Goal: Find specific page/section: Find specific page/section

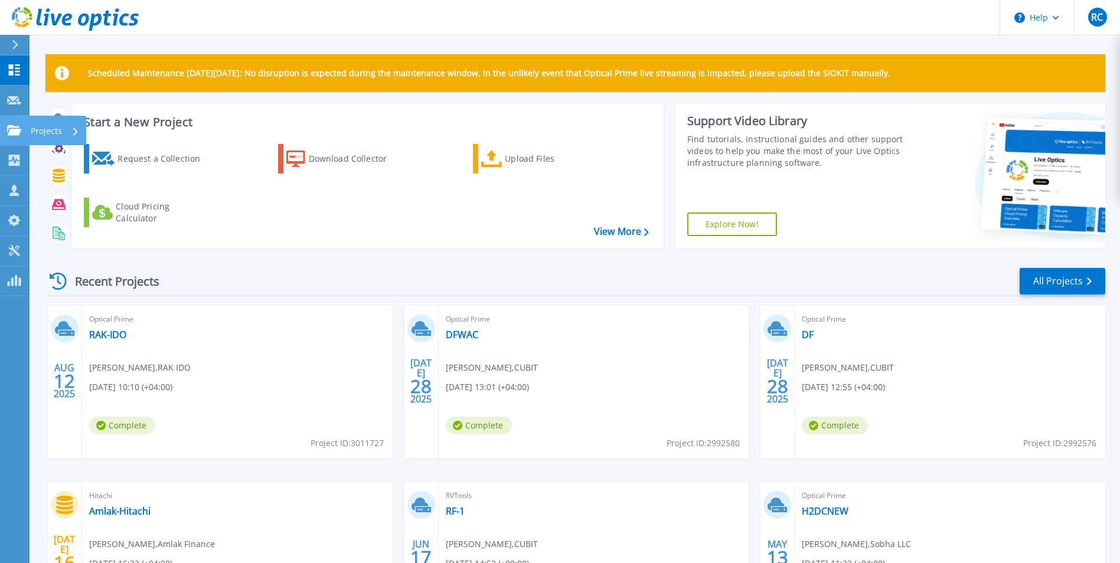
click at [9, 133] on icon at bounding box center [14, 130] width 14 height 10
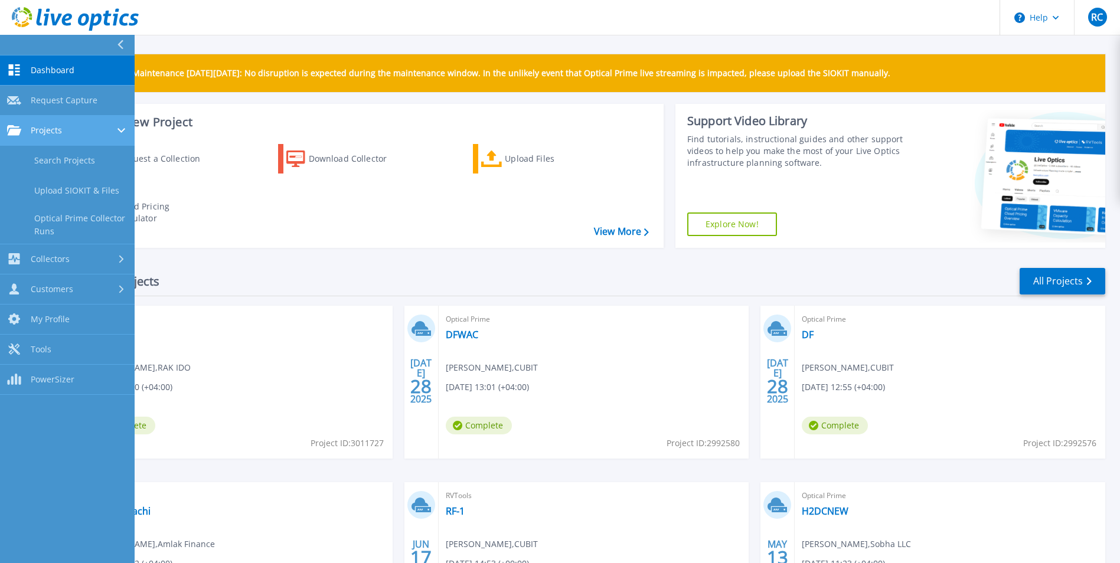
click at [9, 133] on icon at bounding box center [14, 130] width 14 height 10
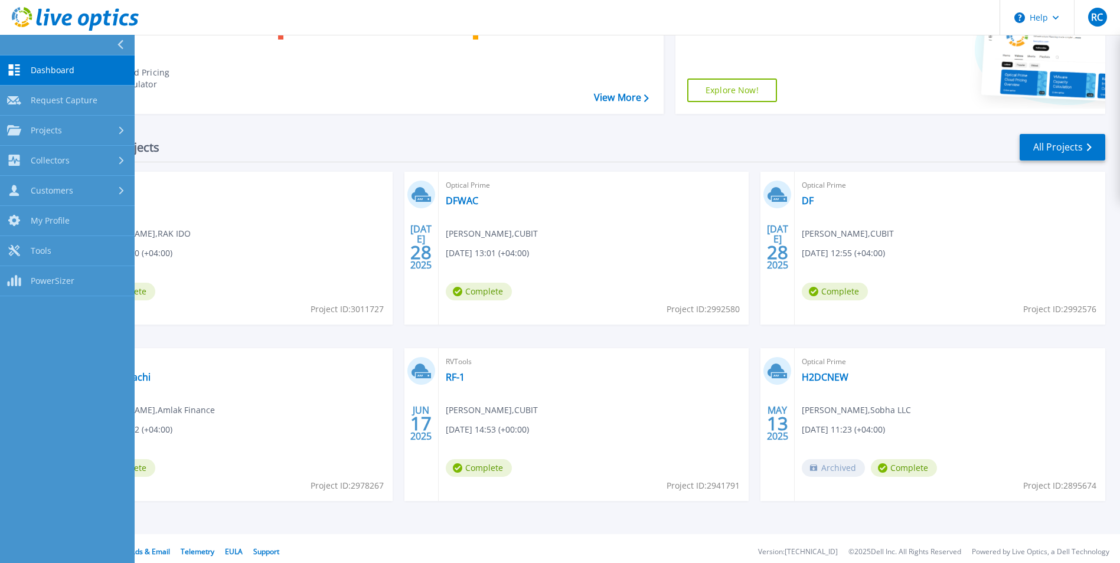
scroll to position [140, 0]
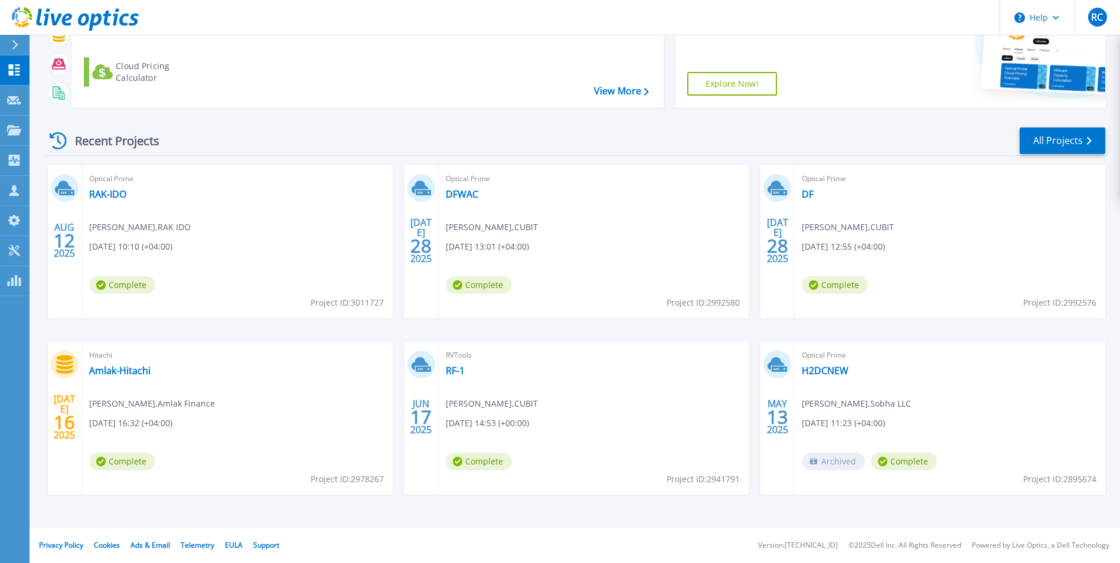
click at [629, 508] on div "[DATE] Optical Prime RAK-IDO [PERSON_NAME] , RAK IDO [DATE] 10:10 (+04:00) Comp…" at bounding box center [570, 341] width 1069 height 353
click at [1053, 134] on link "All Projects" at bounding box center [1062, 140] width 86 height 27
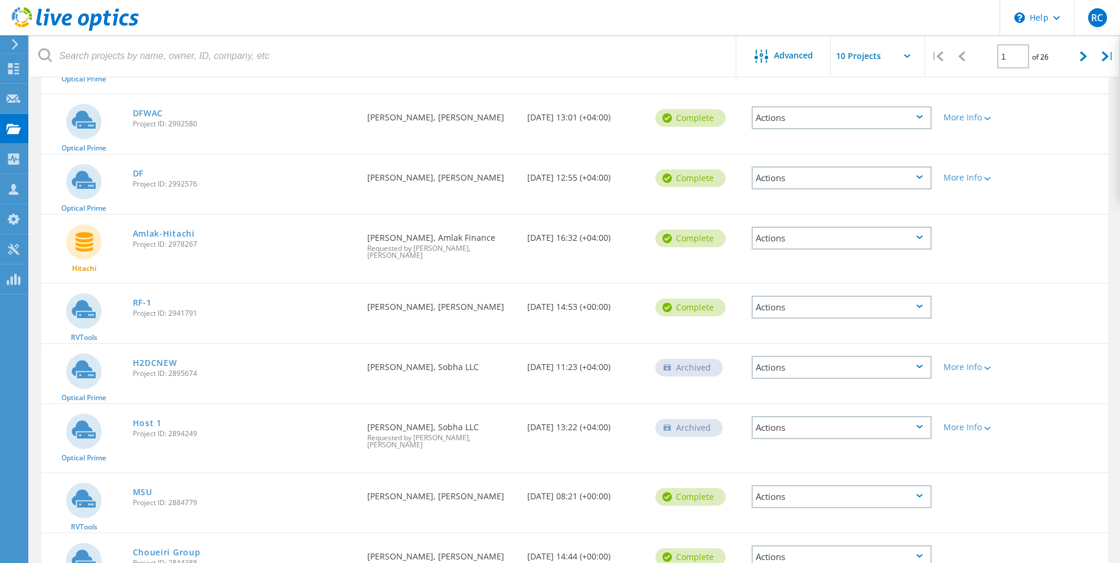
scroll to position [23, 0]
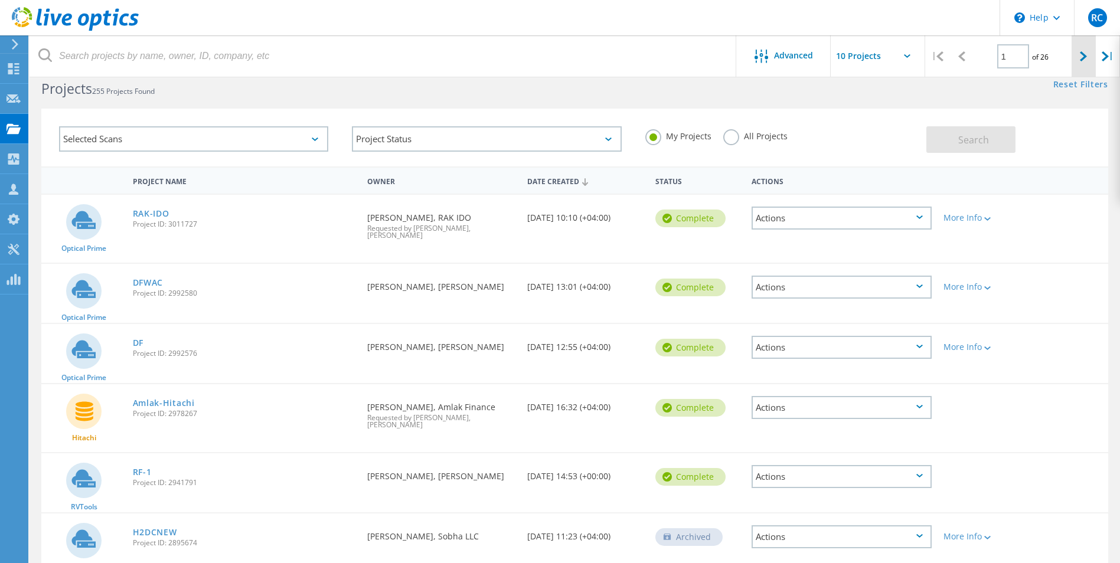
click at [1081, 57] on icon at bounding box center [1083, 56] width 7 height 10
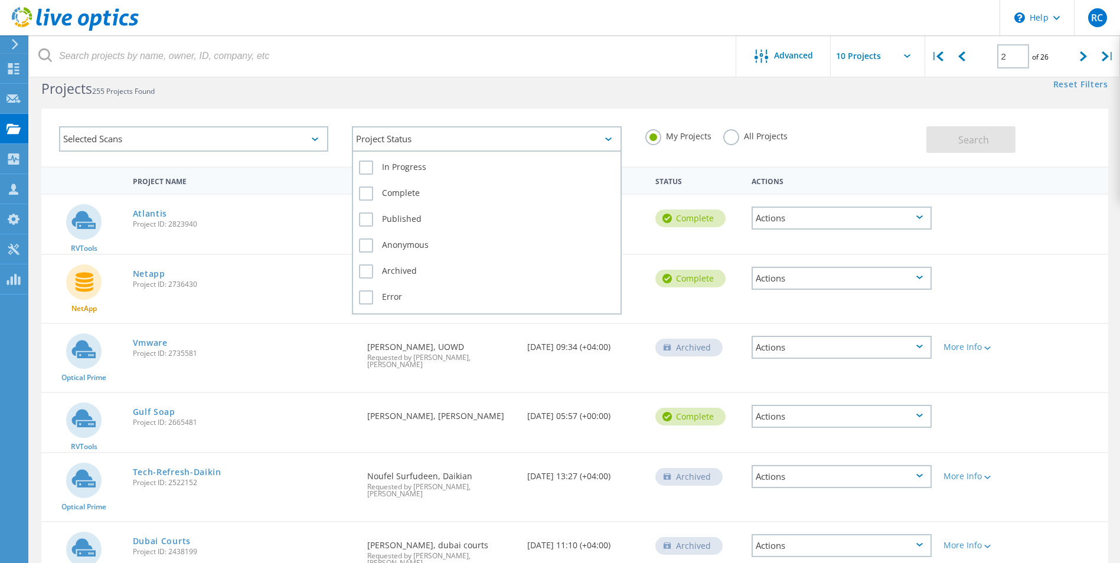
click at [508, 136] on div "Project Status" at bounding box center [486, 138] width 269 height 25
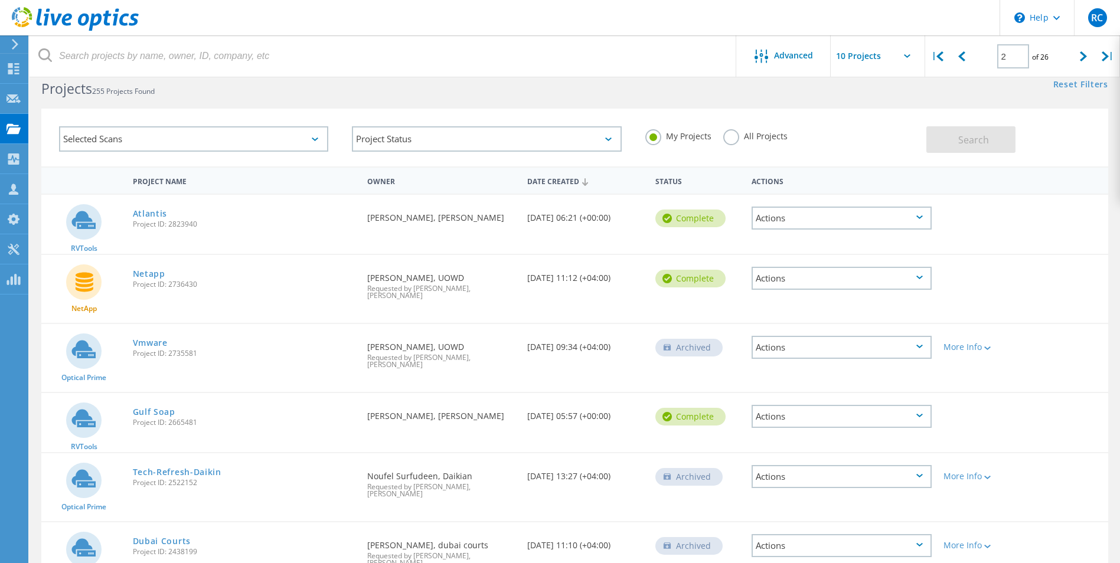
click at [315, 132] on div "Selected Scans" at bounding box center [193, 138] width 269 height 25
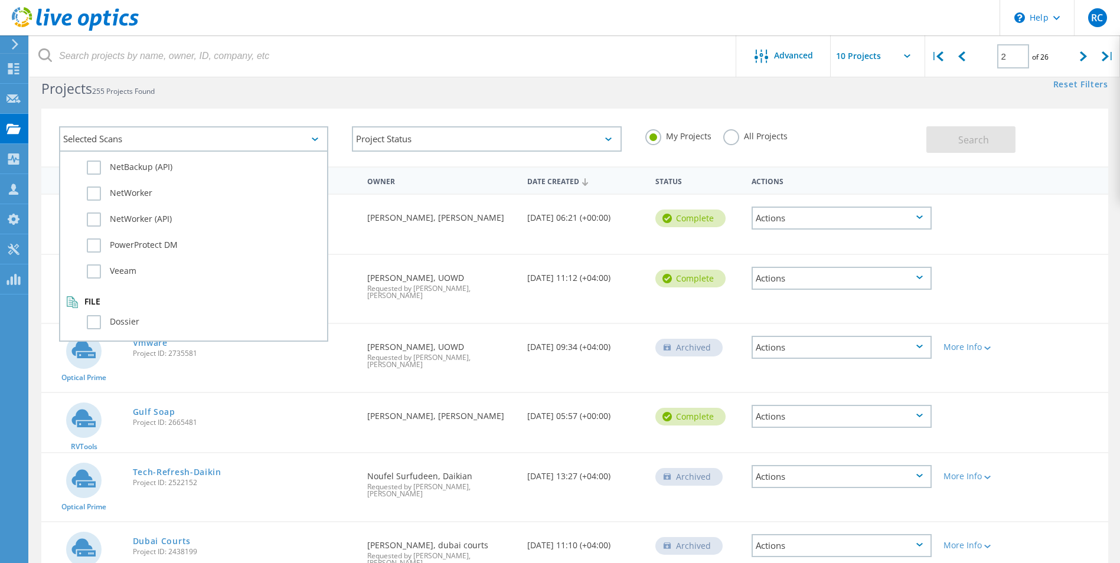
scroll to position [830, 0]
click at [99, 316] on label "Dossier" at bounding box center [204, 319] width 234 height 14
click at [0, 0] on input "Dossier" at bounding box center [0, 0] width 0 height 0
click at [975, 139] on span "Search" at bounding box center [973, 139] width 31 height 13
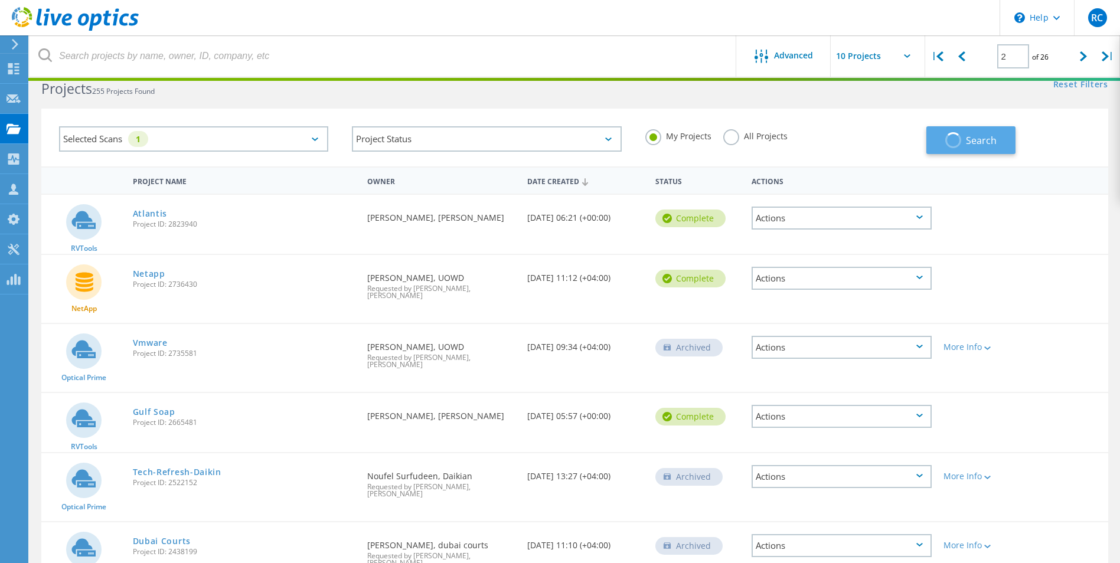
type input "1"
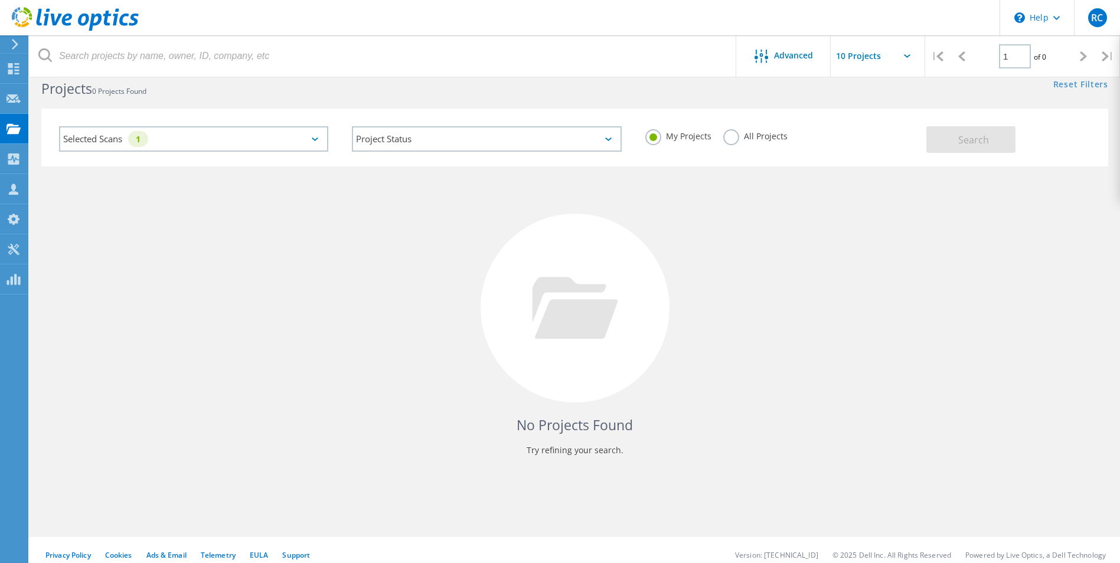
click at [758, 139] on label "All Projects" at bounding box center [755, 134] width 64 height 11
click at [0, 0] on input "All Projects" at bounding box center [0, 0] width 0 height 0
click at [982, 146] on button "Search" at bounding box center [970, 139] width 89 height 27
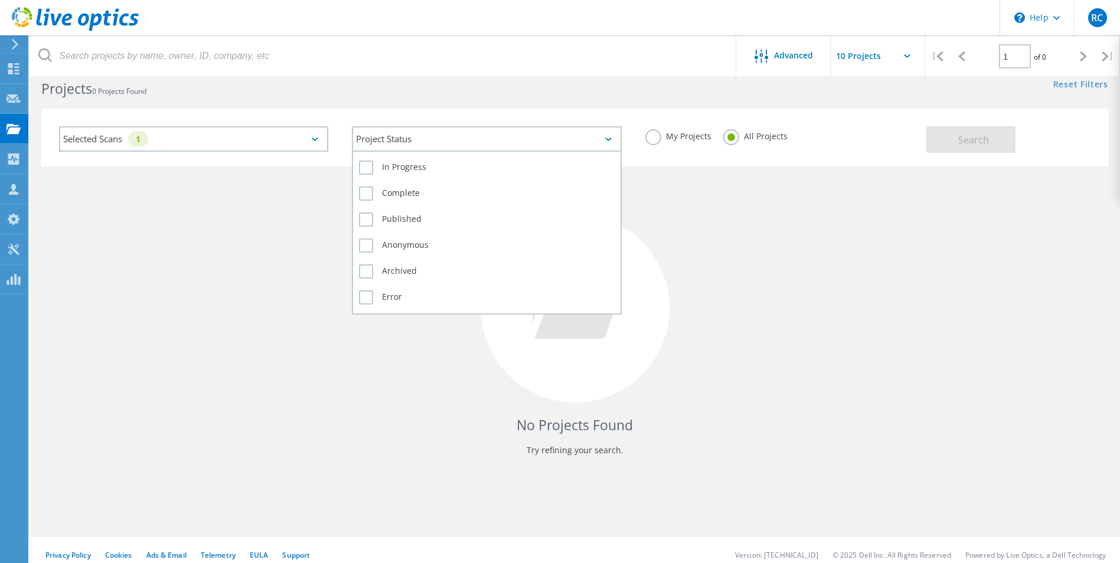
click at [610, 143] on div "Project Status" at bounding box center [486, 138] width 269 height 25
click at [372, 158] on div "In Progress" at bounding box center [486, 171] width 255 height 26
click at [369, 195] on label "Complete" at bounding box center [486, 194] width 255 height 14
click at [0, 0] on input "Complete" at bounding box center [0, 0] width 0 height 0
click at [364, 270] on label "Archived" at bounding box center [486, 271] width 255 height 14
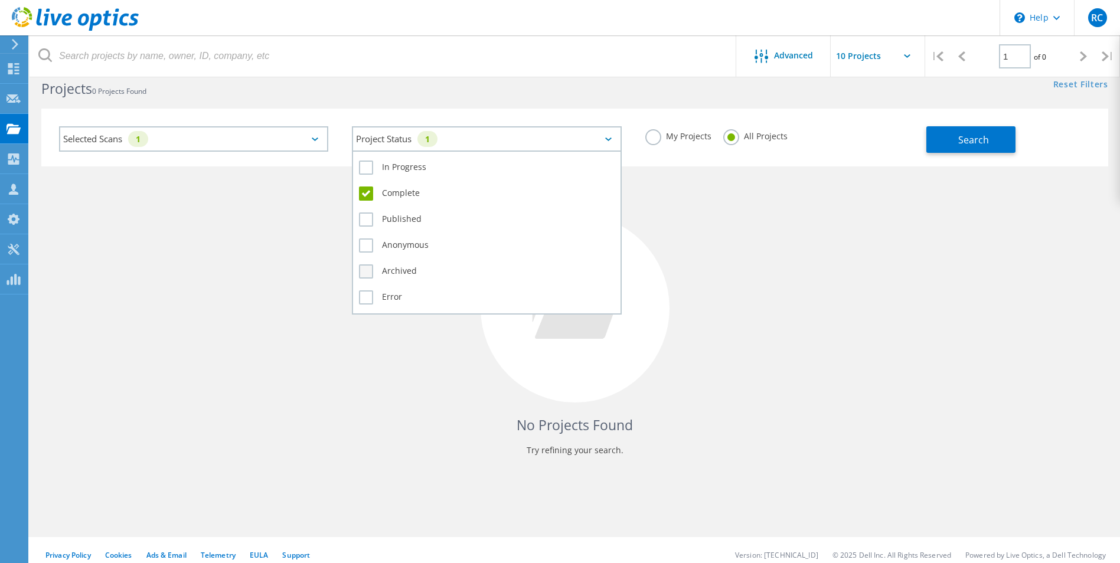
click at [0, 0] on input "Archived" at bounding box center [0, 0] width 0 height 0
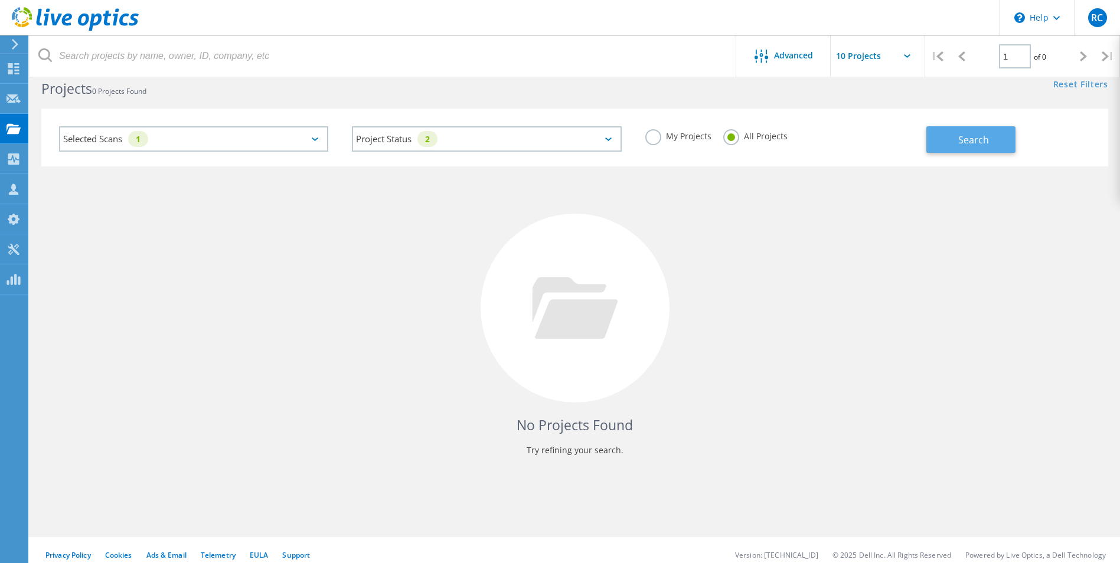
click at [964, 140] on span "Search" at bounding box center [973, 139] width 31 height 13
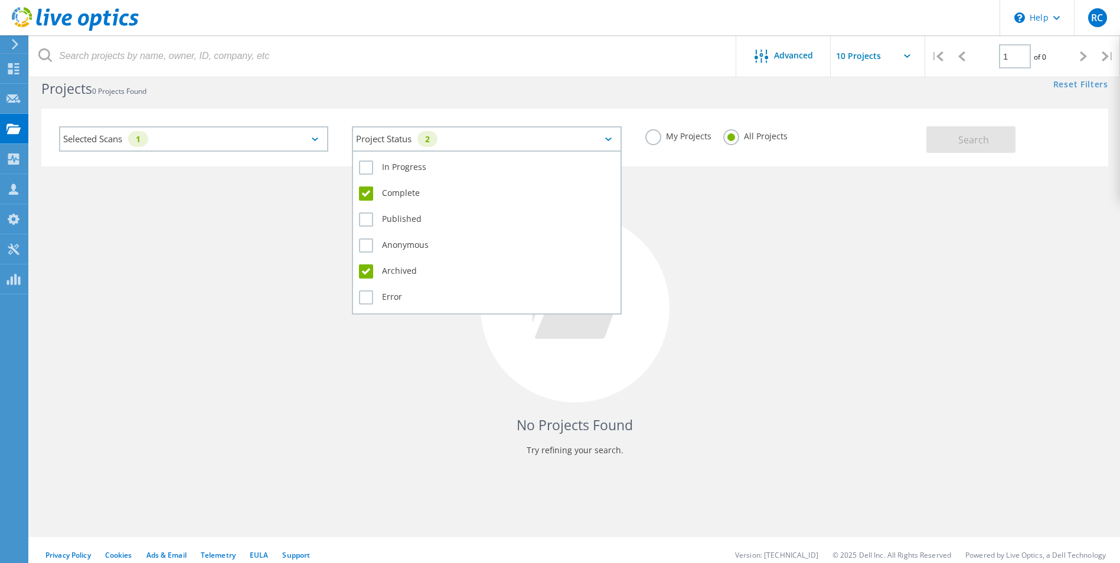
click at [493, 138] on div "Project Status 2" at bounding box center [486, 138] width 269 height 25
click at [404, 166] on label "In Progress" at bounding box center [486, 168] width 255 height 14
click at [0, 0] on input "In Progress" at bounding box center [0, 0] width 0 height 0
click at [390, 217] on label "Published" at bounding box center [486, 219] width 255 height 14
click at [0, 0] on input "Published" at bounding box center [0, 0] width 0 height 0
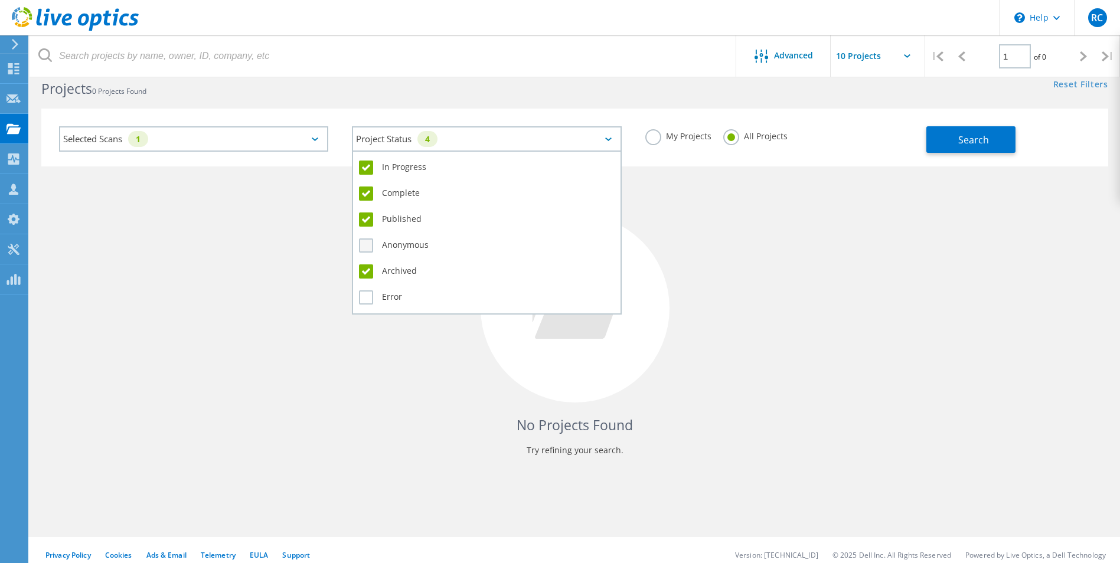
click at [393, 248] on label "Anonymous" at bounding box center [486, 245] width 255 height 14
click at [0, 0] on input "Anonymous" at bounding box center [0, 0] width 0 height 0
click at [384, 305] on div "Error" at bounding box center [486, 297] width 255 height 20
click at [386, 300] on label "Error" at bounding box center [486, 297] width 255 height 14
click at [0, 0] on input "Error" at bounding box center [0, 0] width 0 height 0
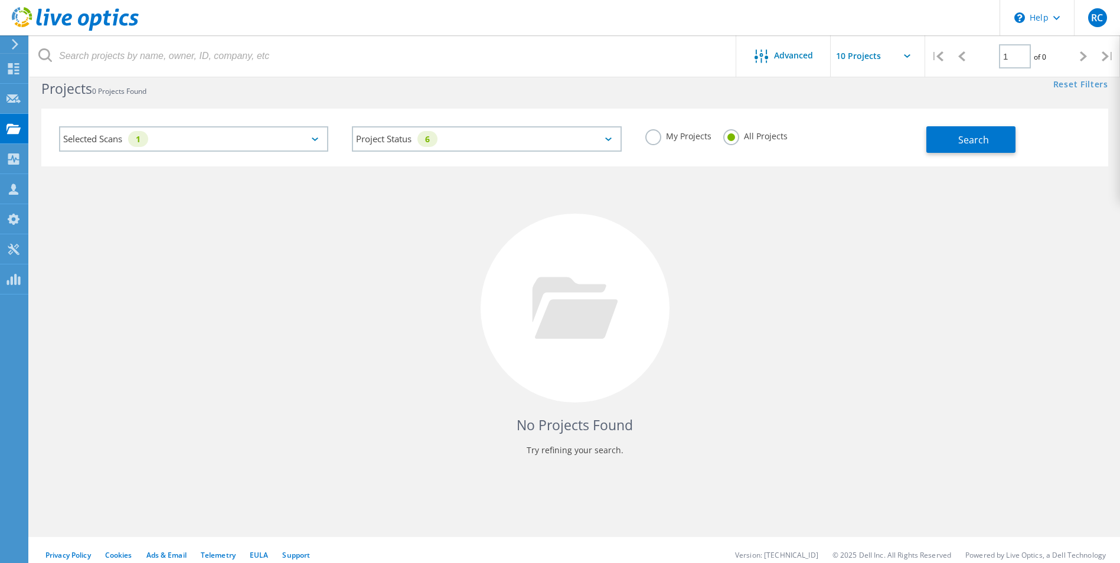
click at [704, 285] on div "No Projects Found Try refining your search." at bounding box center [574, 318] width 1067 height 305
click at [975, 141] on span "Search" at bounding box center [973, 139] width 31 height 13
click at [311, 135] on div "Selected Scans 1" at bounding box center [193, 138] width 269 height 25
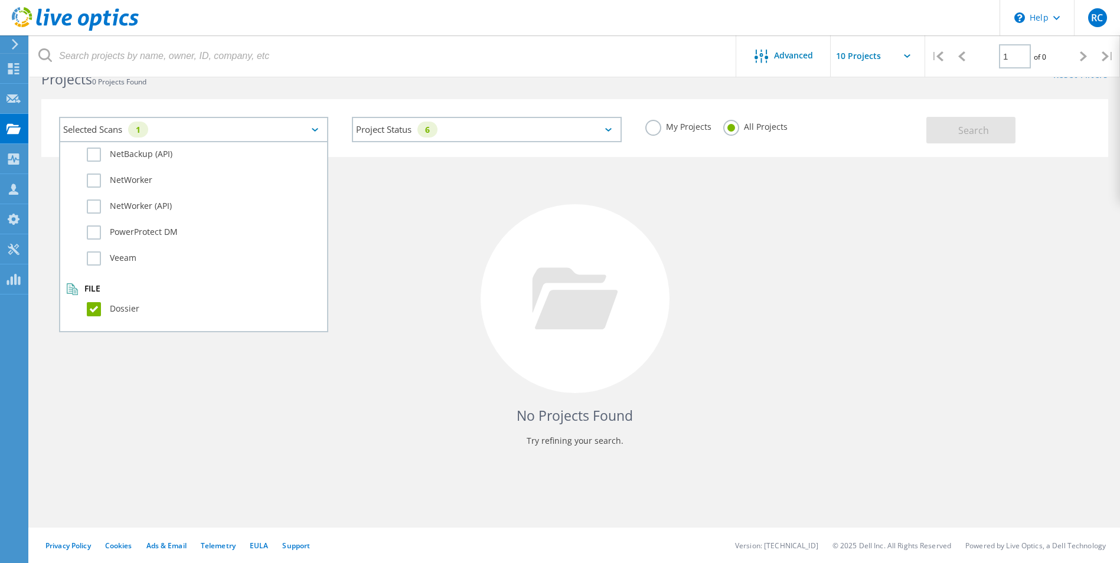
click at [104, 306] on label "Dossier" at bounding box center [204, 309] width 234 height 14
click at [0, 0] on input "Dossier" at bounding box center [0, 0] width 0 height 0
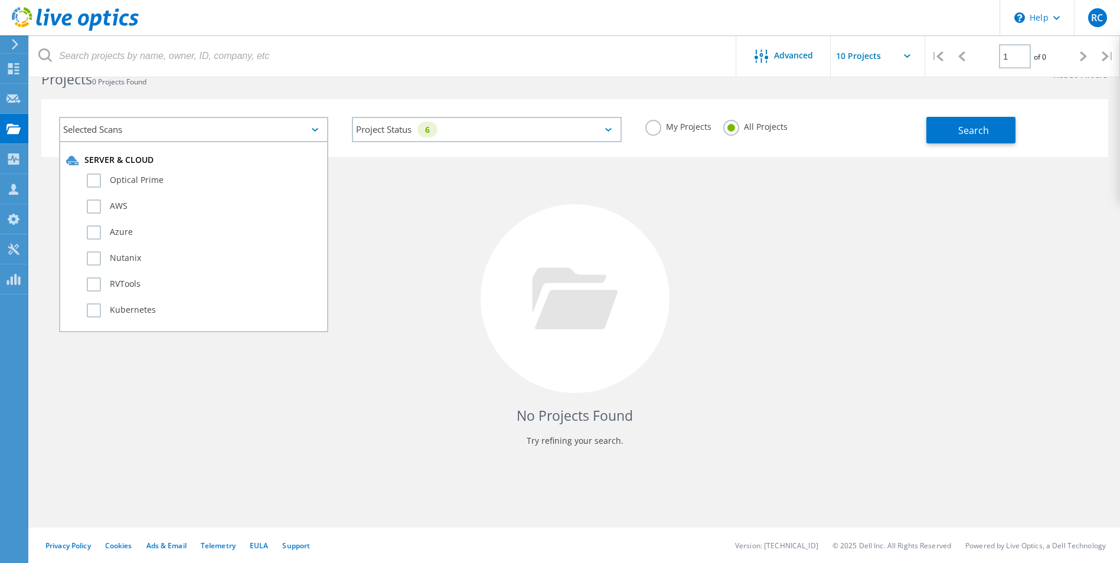
scroll to position [0, 0]
click at [472, 249] on div "No Projects Found Try refining your search." at bounding box center [574, 309] width 1067 height 305
